Goal: Task Accomplishment & Management: Complete application form

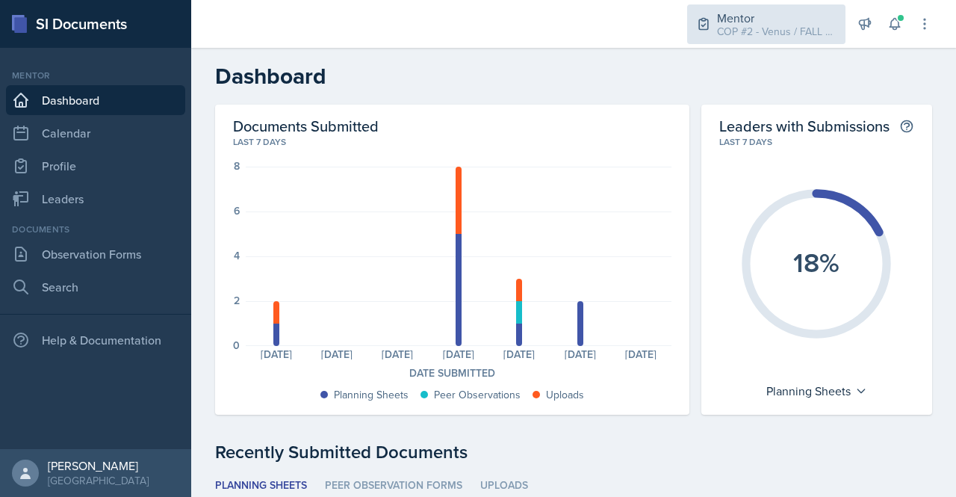
click at [784, 28] on div "COP #2 - Venus / FALL 2025" at bounding box center [776, 32] width 119 height 16
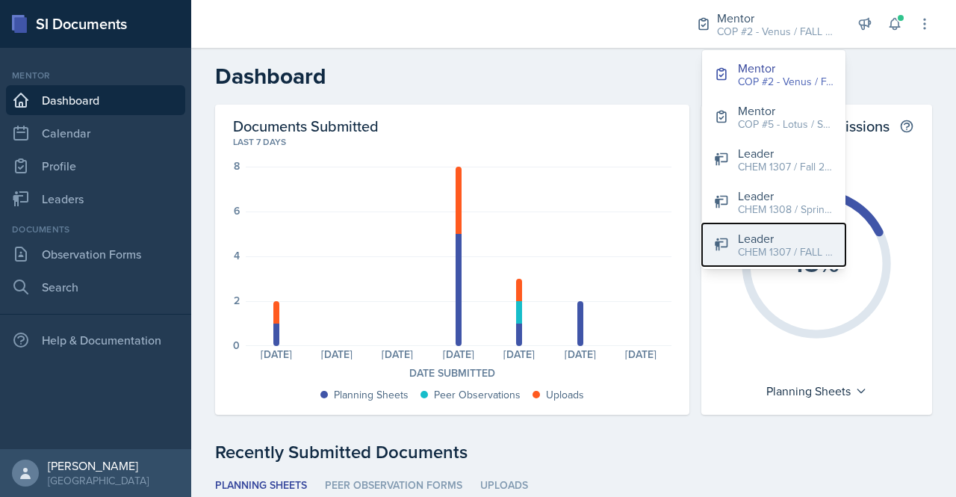
click at [754, 249] on div "CHEM 1307 / FALL 2025" at bounding box center [786, 252] width 96 height 16
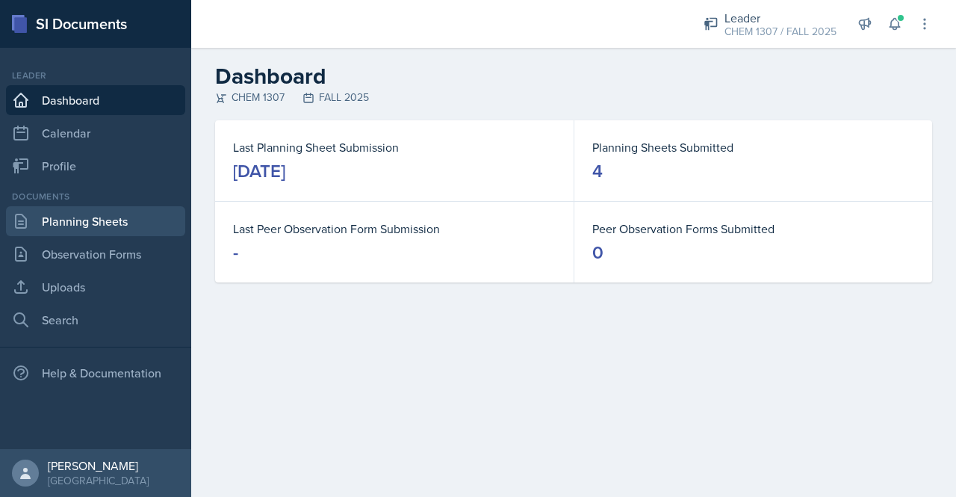
click at [115, 220] on link "Planning Sheets" at bounding box center [95, 221] width 179 height 30
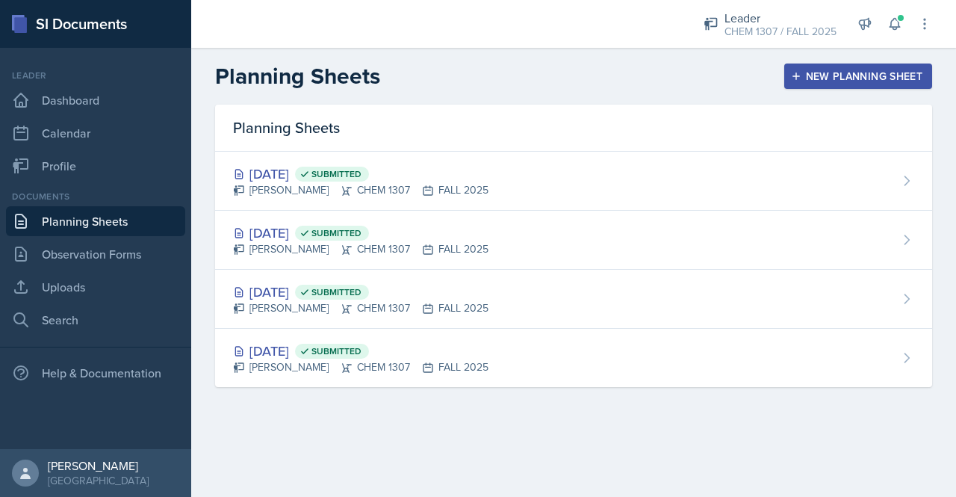
click at [874, 78] on div "New Planning Sheet" at bounding box center [858, 76] width 128 height 12
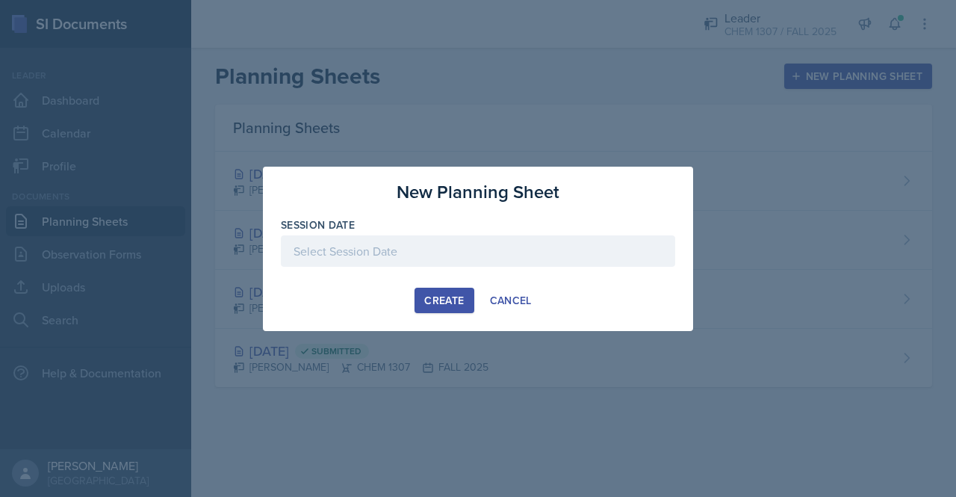
click at [501, 254] on div at bounding box center [478, 250] width 394 height 31
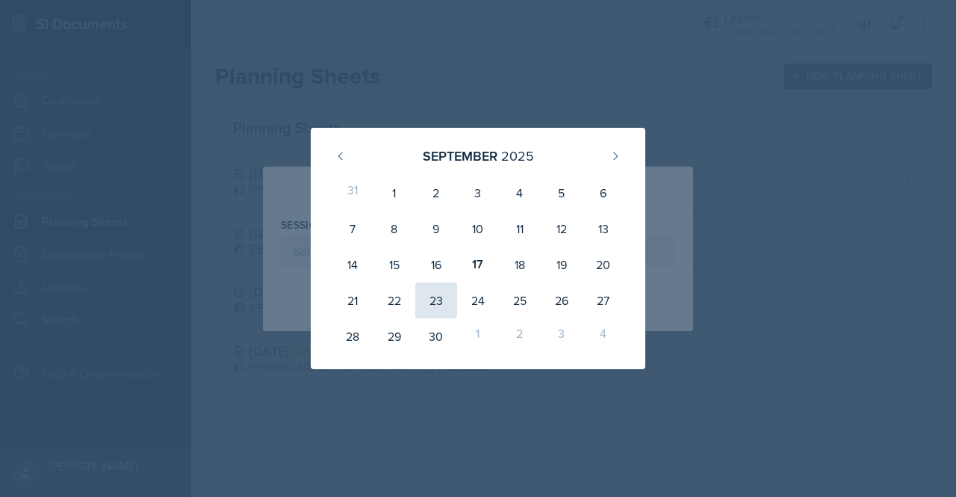
click at [432, 303] on div "23" at bounding box center [436, 300] width 42 height 36
type input "[DATE]"
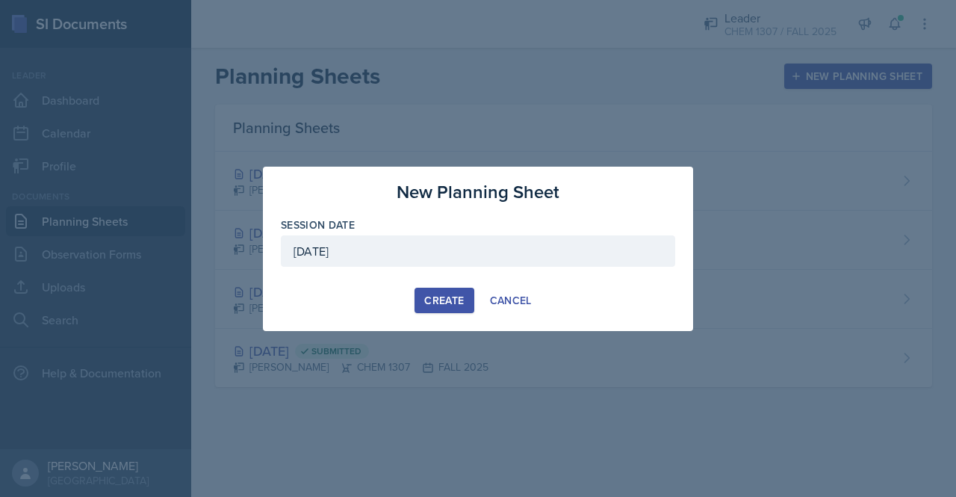
click at [453, 294] on div "Create" at bounding box center [444, 300] width 40 height 12
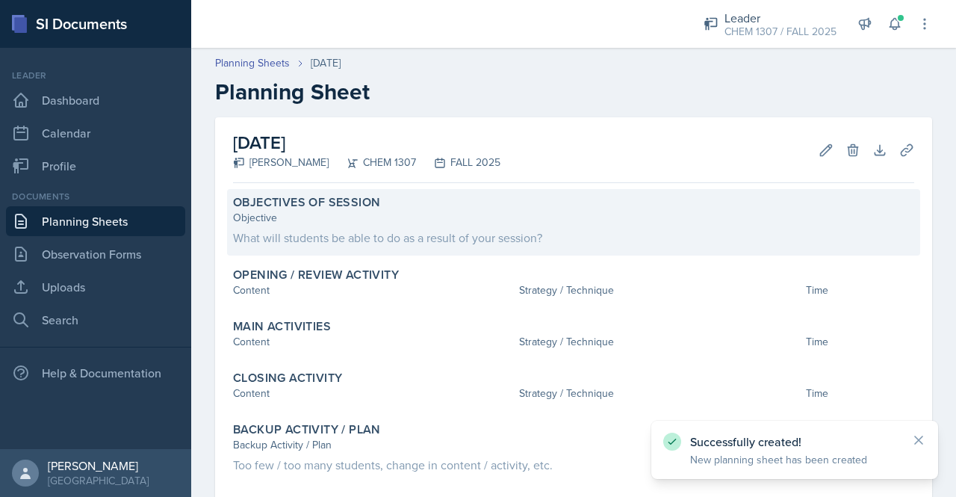
click at [611, 231] on div "What will students be able to do as a result of your session?" at bounding box center [573, 238] width 681 height 18
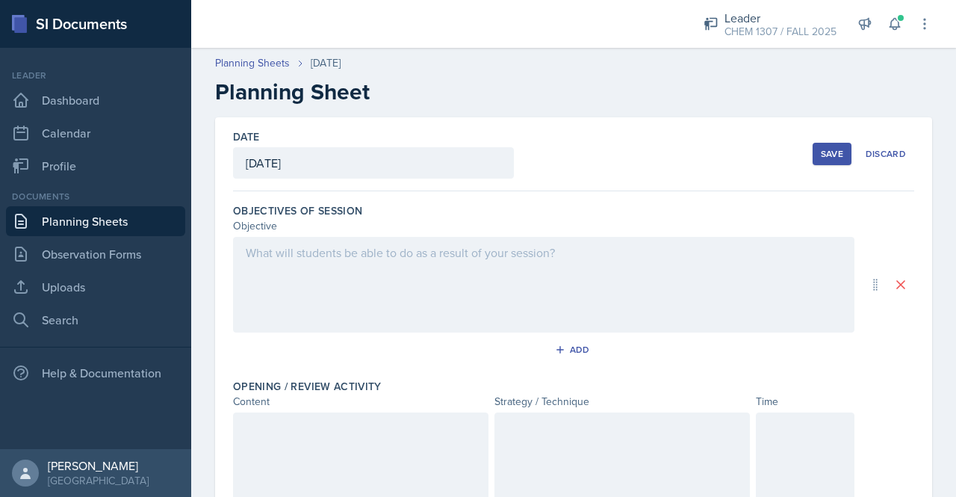
click at [324, 267] on div at bounding box center [543, 285] width 621 height 96
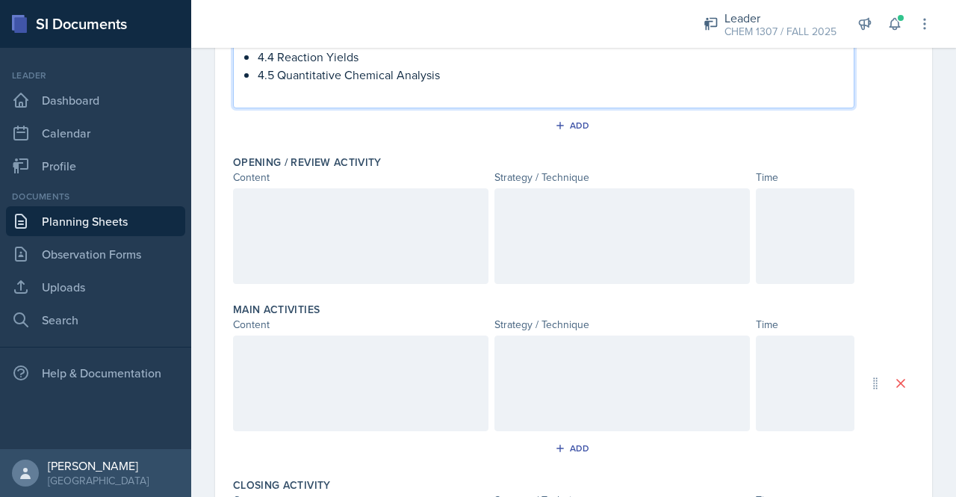
scroll to position [319, 0]
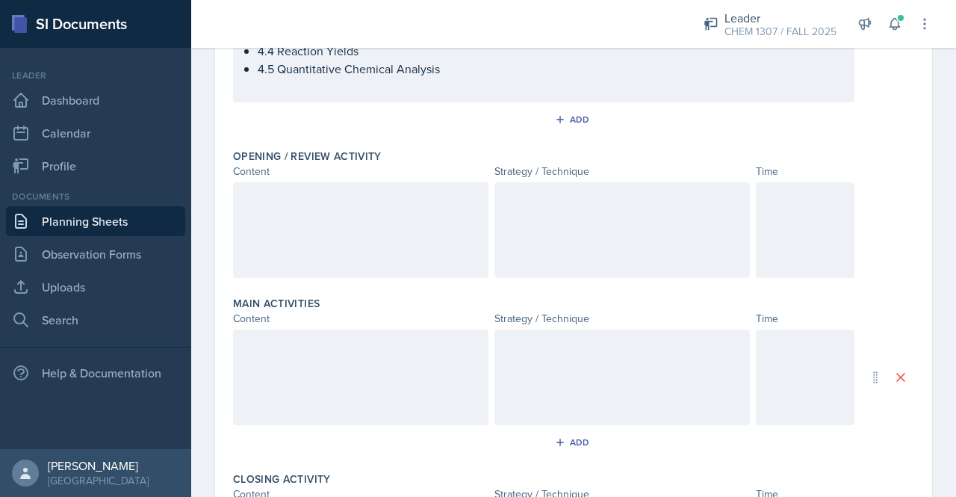
click at [289, 236] on div at bounding box center [360, 230] width 255 height 96
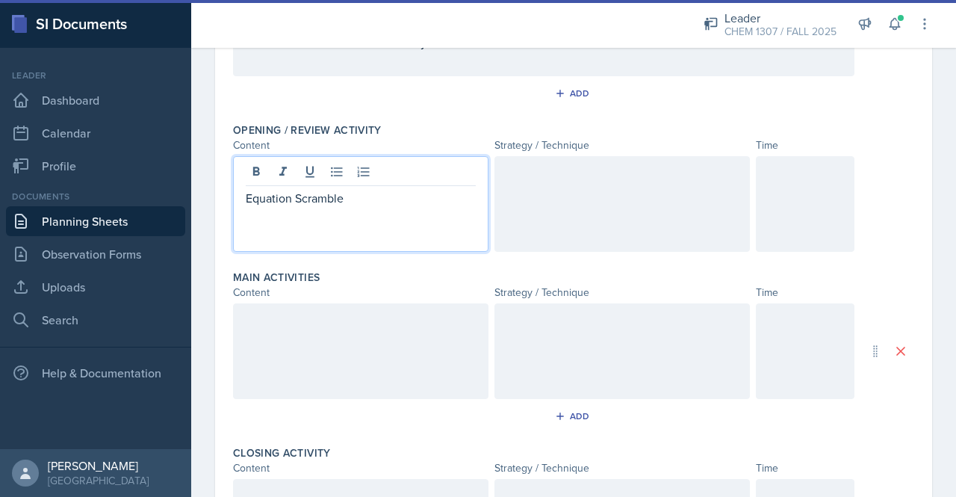
click at [574, 193] on div at bounding box center [621, 204] width 255 height 96
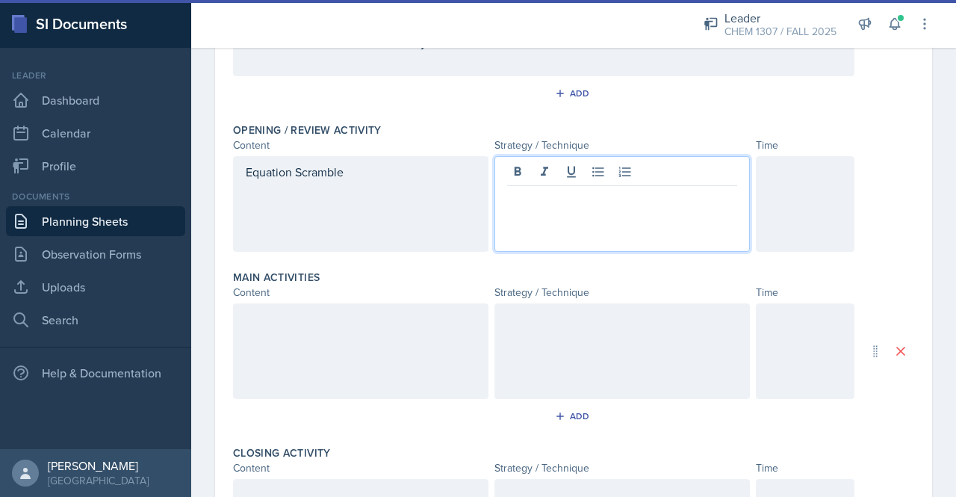
scroll to position [345, 0]
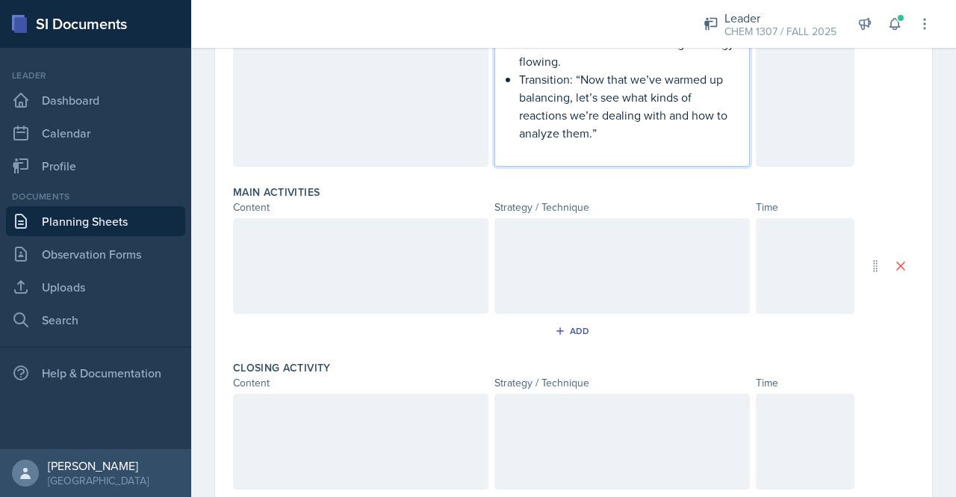
click at [318, 273] on div at bounding box center [360, 266] width 255 height 96
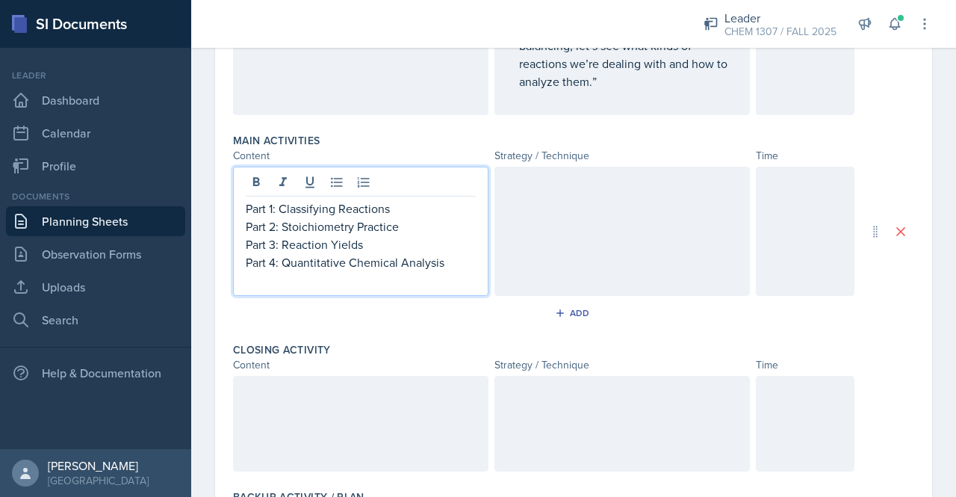
click at [533, 209] on div at bounding box center [621, 231] width 255 height 129
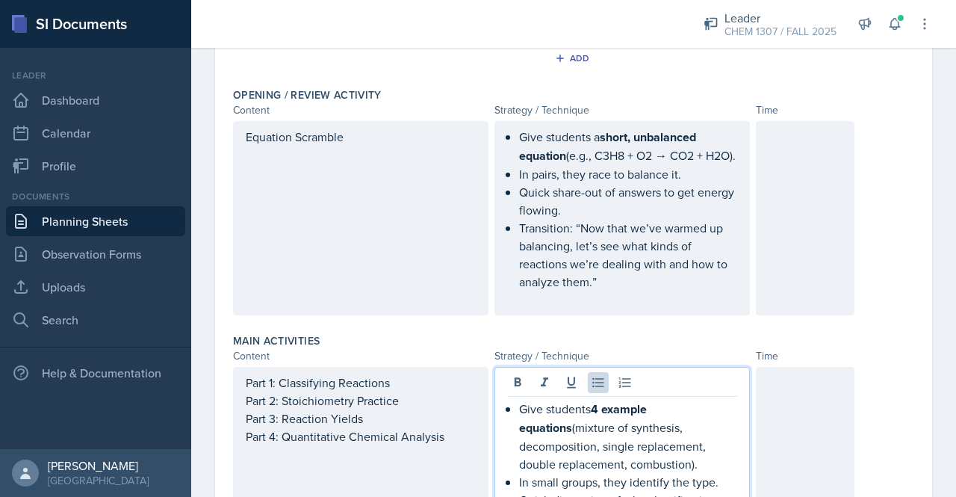
scroll to position [334, 0]
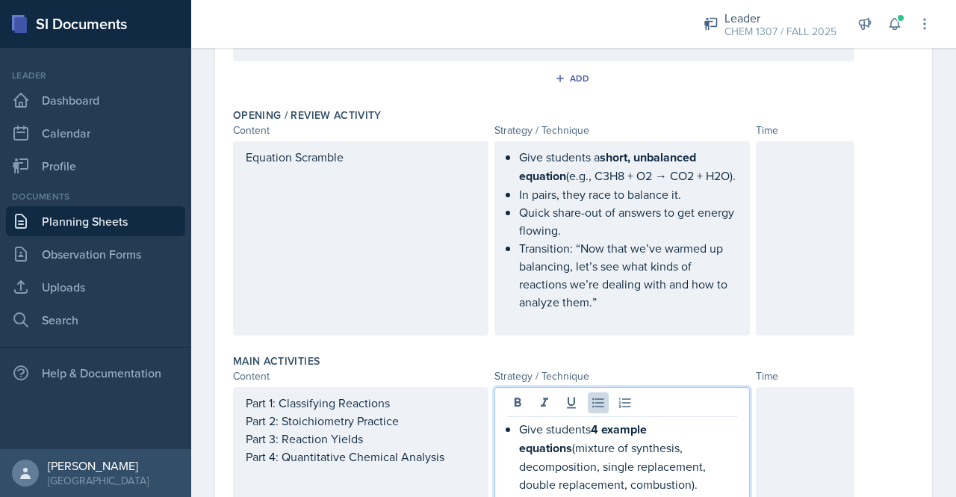
click at [815, 213] on div at bounding box center [805, 238] width 99 height 194
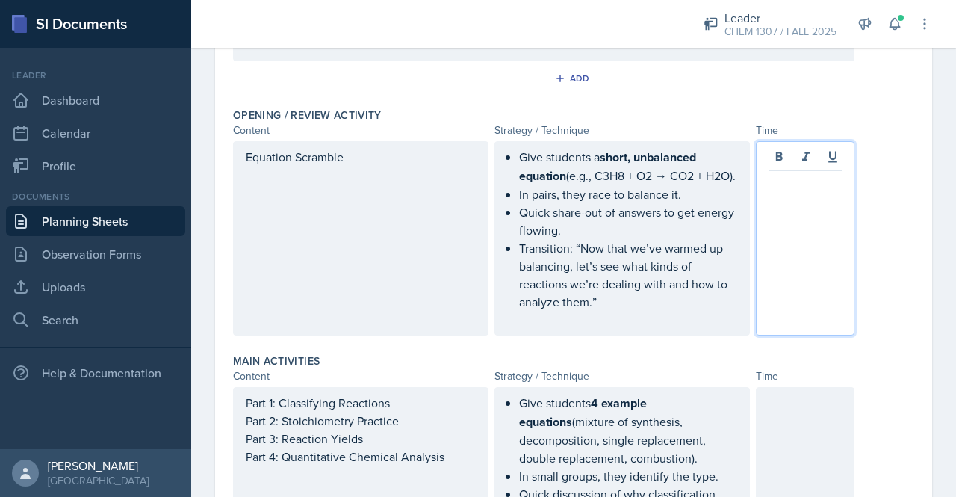
scroll to position [360, 0]
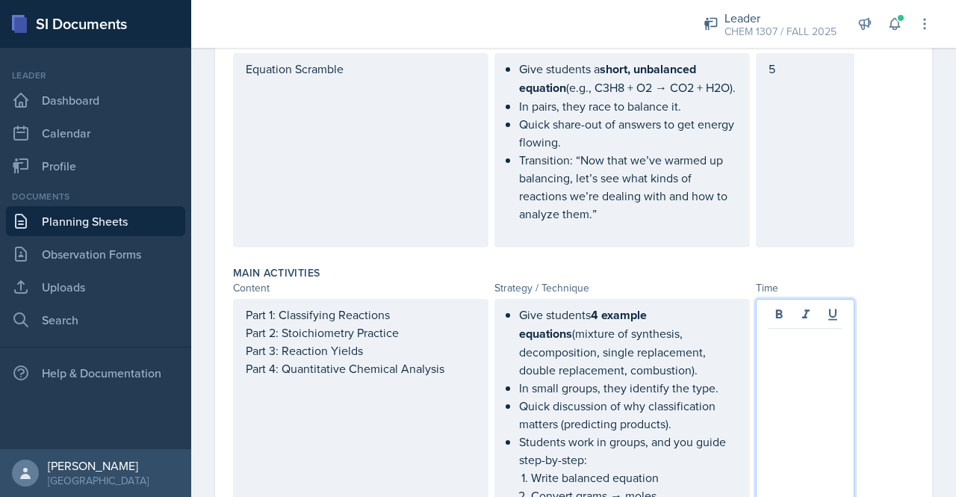
scroll to position [448, 0]
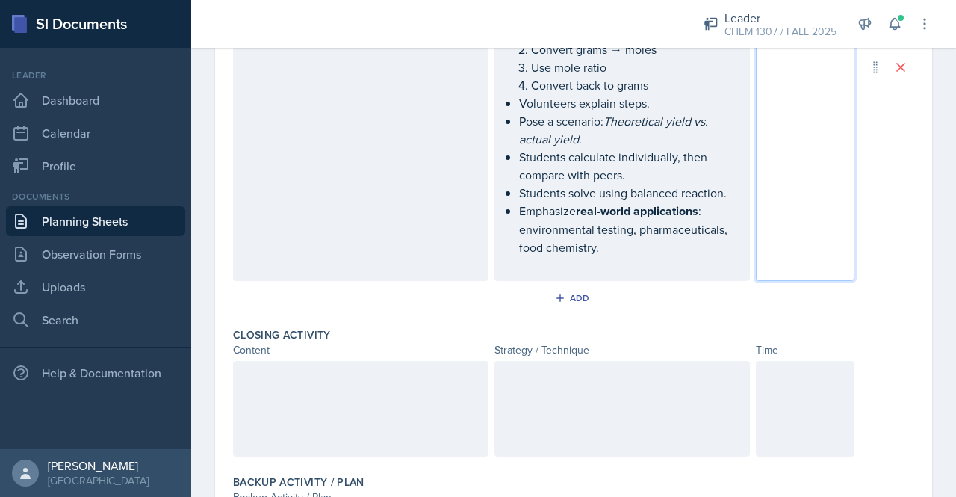
click at [781, 447] on div at bounding box center [805, 409] width 99 height 96
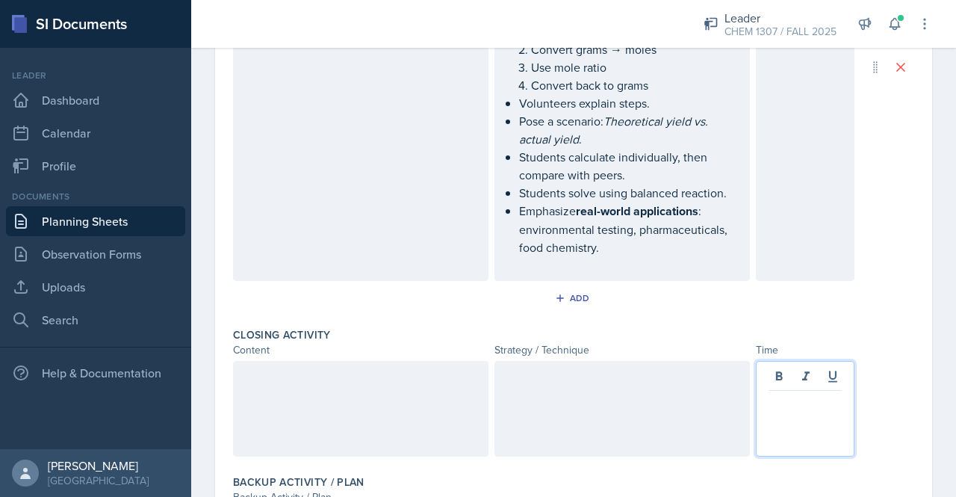
scroll to position [893, 0]
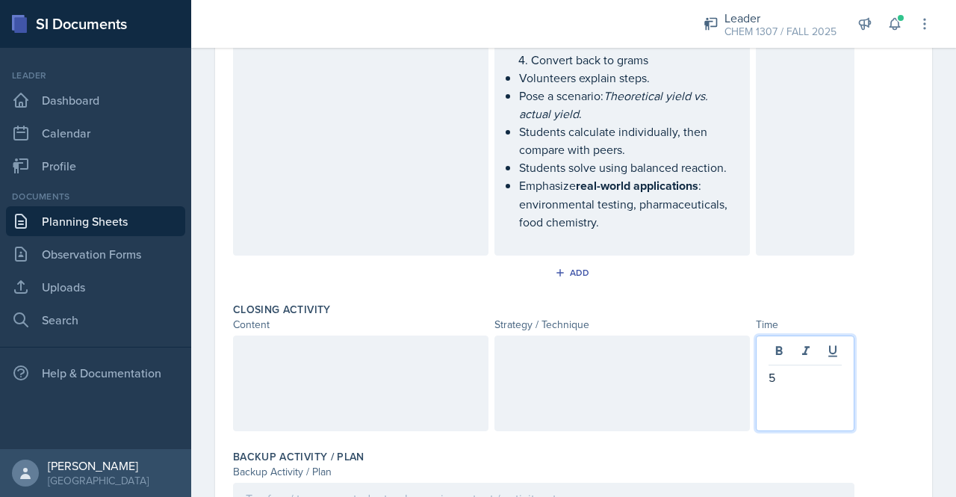
click at [305, 352] on div at bounding box center [360, 383] width 255 height 96
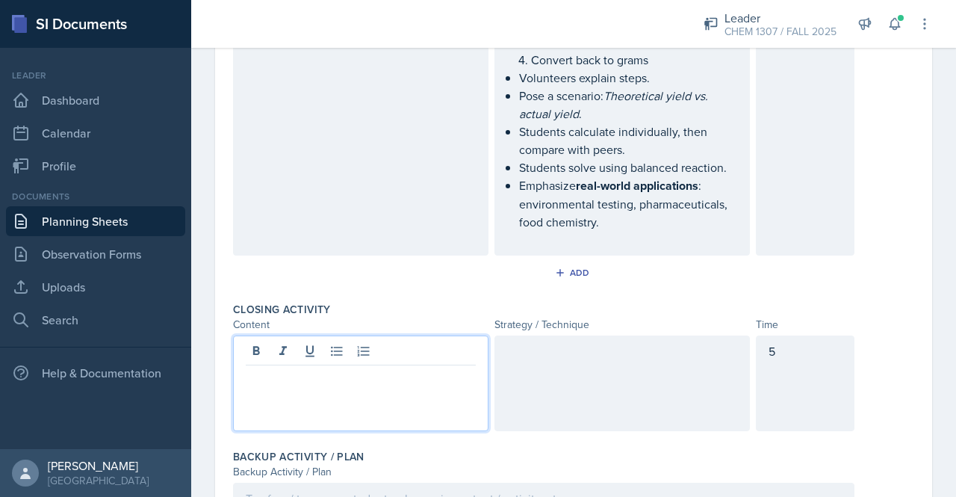
scroll to position [919, 0]
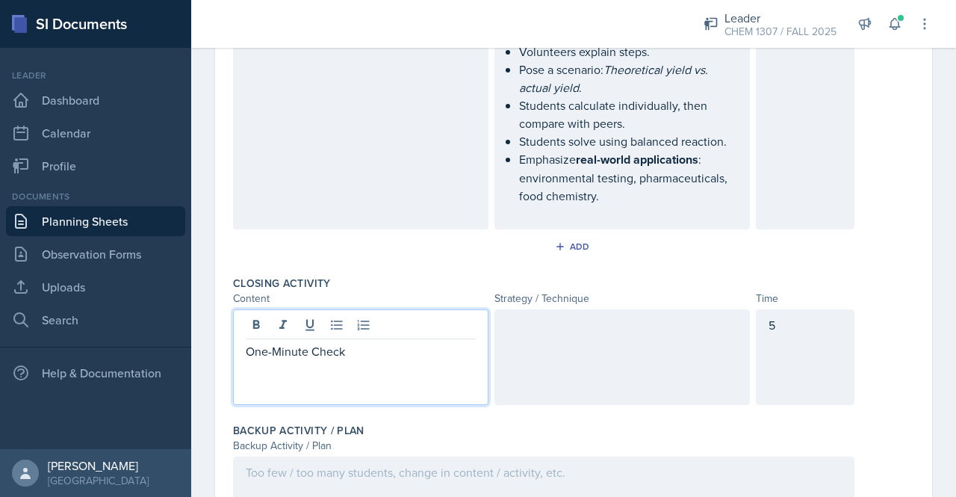
click at [550, 349] on div at bounding box center [621, 357] width 255 height 96
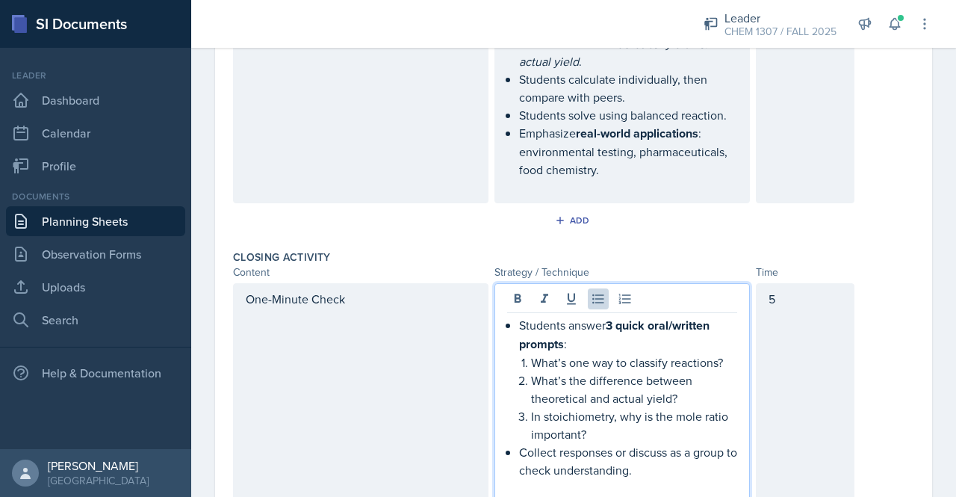
scroll to position [1169, 0]
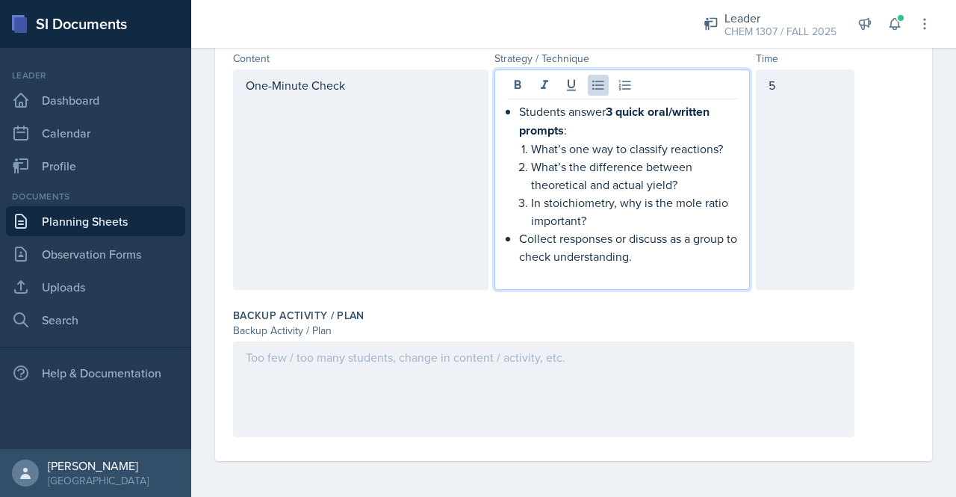
click at [334, 361] on div at bounding box center [543, 389] width 621 height 96
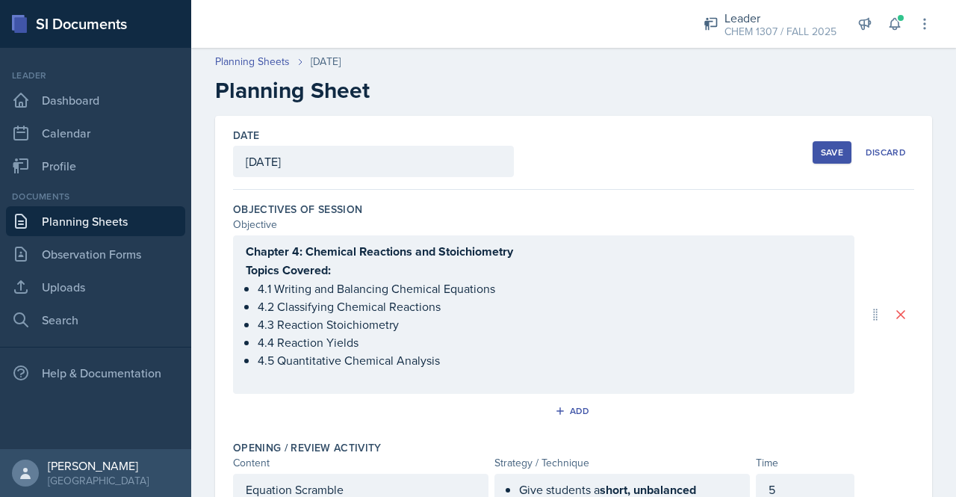
scroll to position [1, 0]
click at [826, 149] on div "Save" at bounding box center [832, 153] width 22 height 12
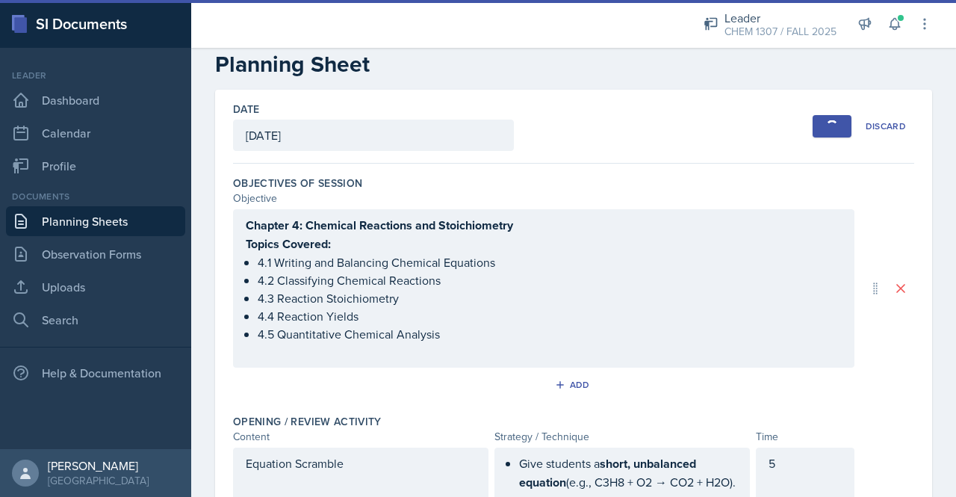
scroll to position [0, 0]
